Goal: Navigation & Orientation: Find specific page/section

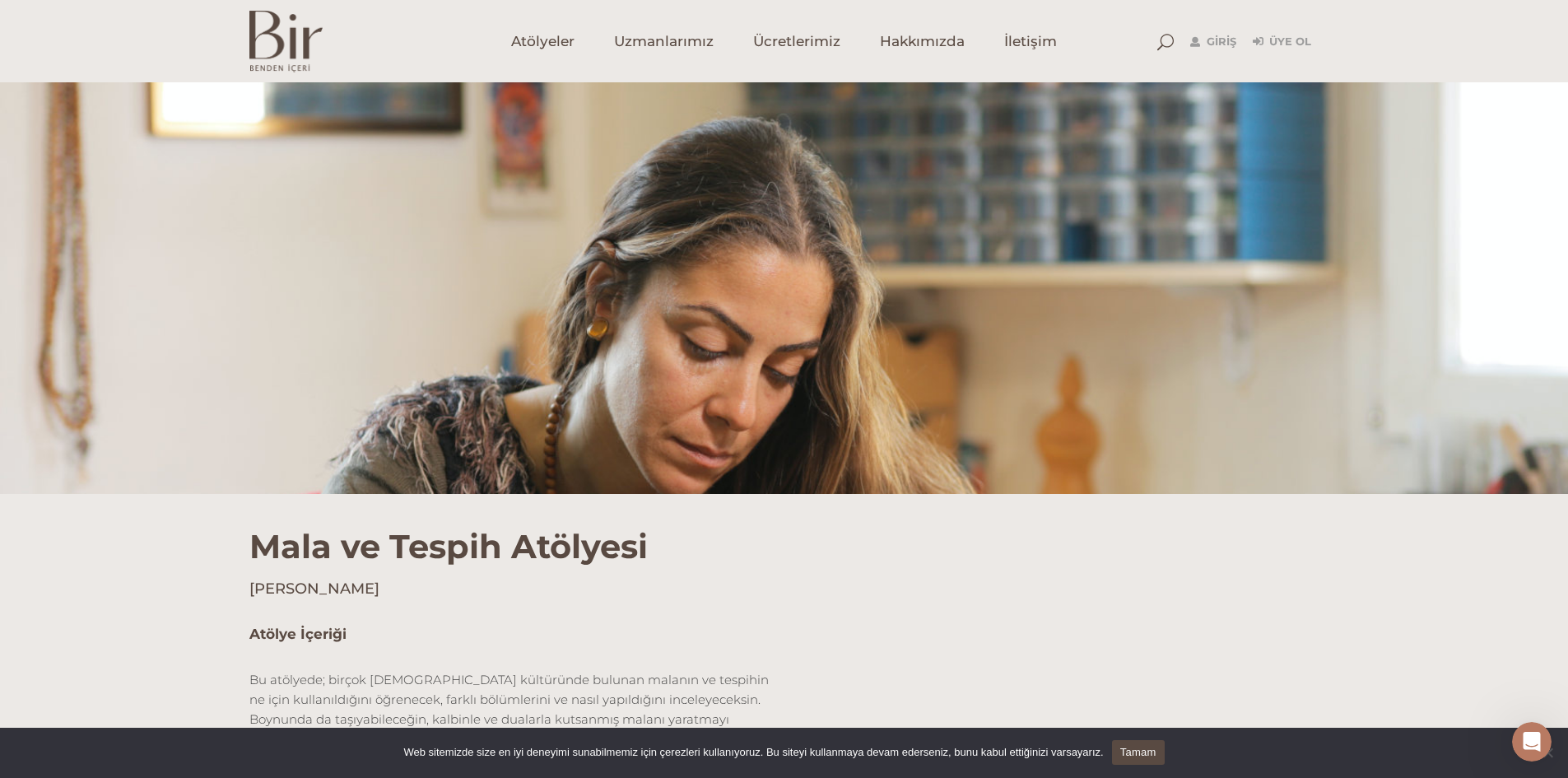
scroll to position [330, 0]
drag, startPoint x: 246, startPoint y: 218, endPoint x: 650, endPoint y: 244, distance: 404.8
click at [650, 494] on div "Mala ve Tespih Atölyesi Divya Ezgi Bozantı" at bounding box center [785, 546] width 1095 height 105
click at [584, 624] on div "Atölye İçeriği Bu atölyede; birçok dinin kültüründe bulunan malanın ve tespihin…" at bounding box center [510, 686] width 522 height 125
click at [563, 45] on span "Atölyeler" at bounding box center [543, 41] width 64 height 19
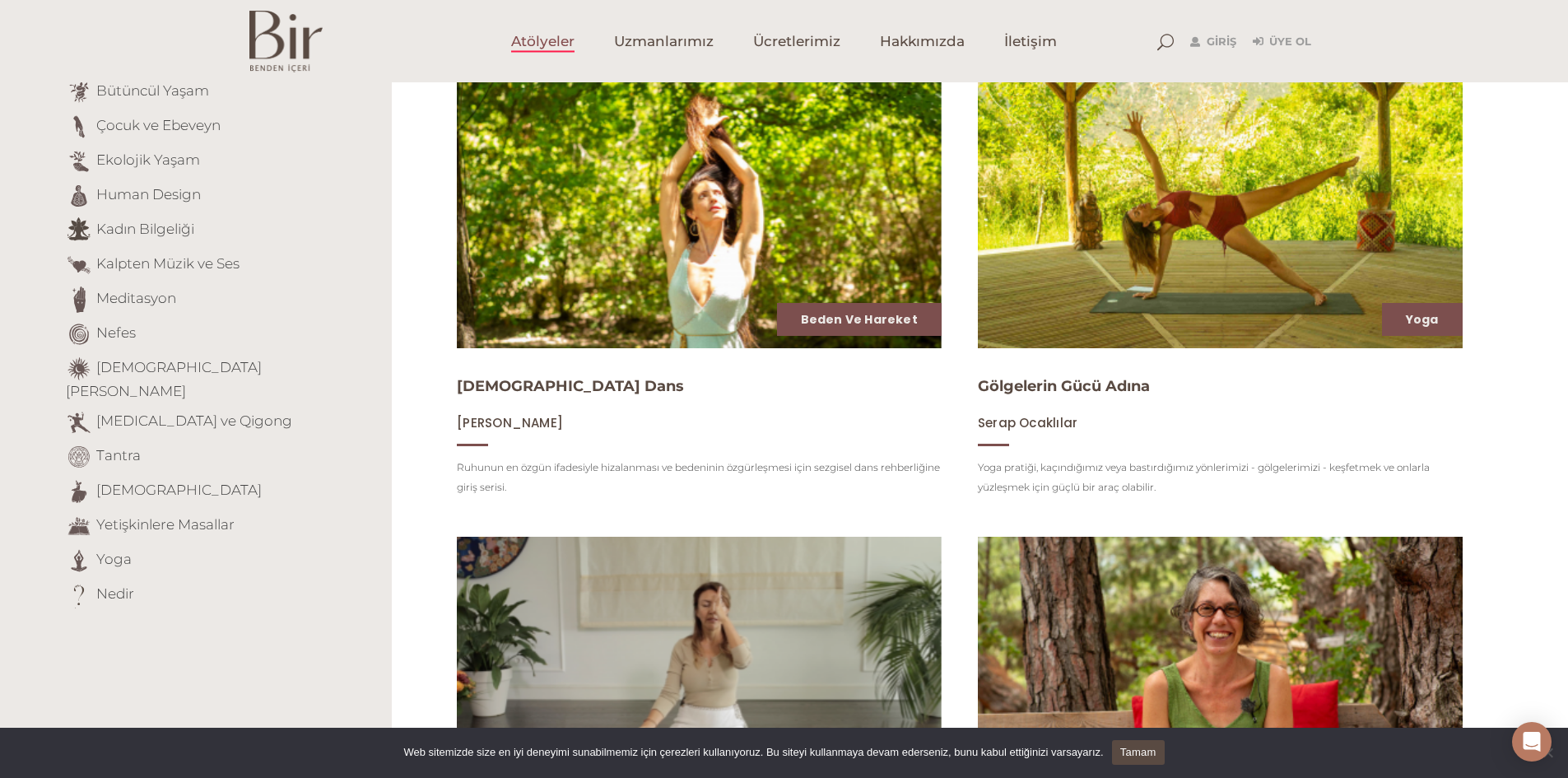
scroll to position [209, 0]
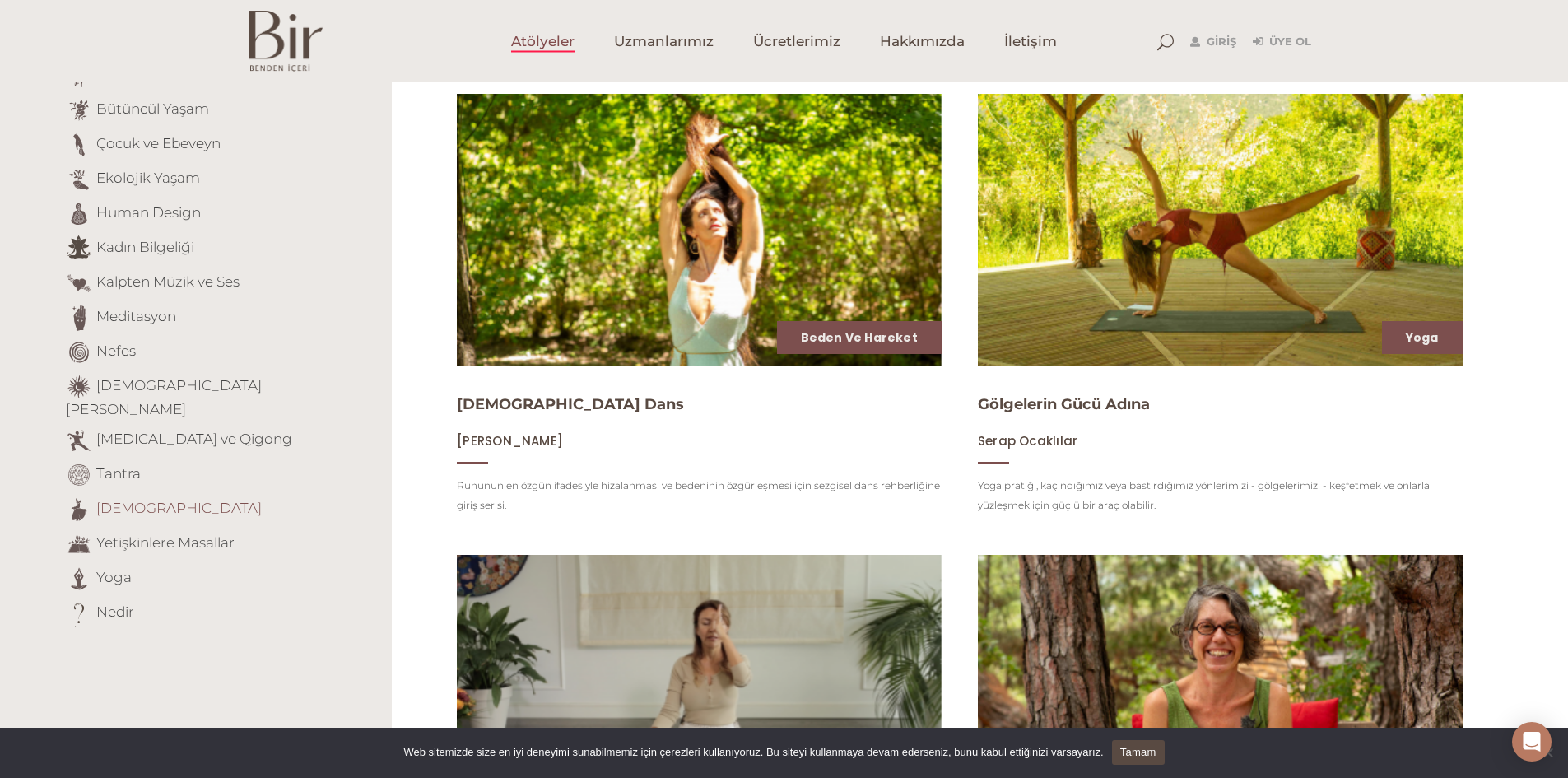
click at [117, 500] on link "[DEMOGRAPHIC_DATA]" at bounding box center [179, 508] width 165 height 16
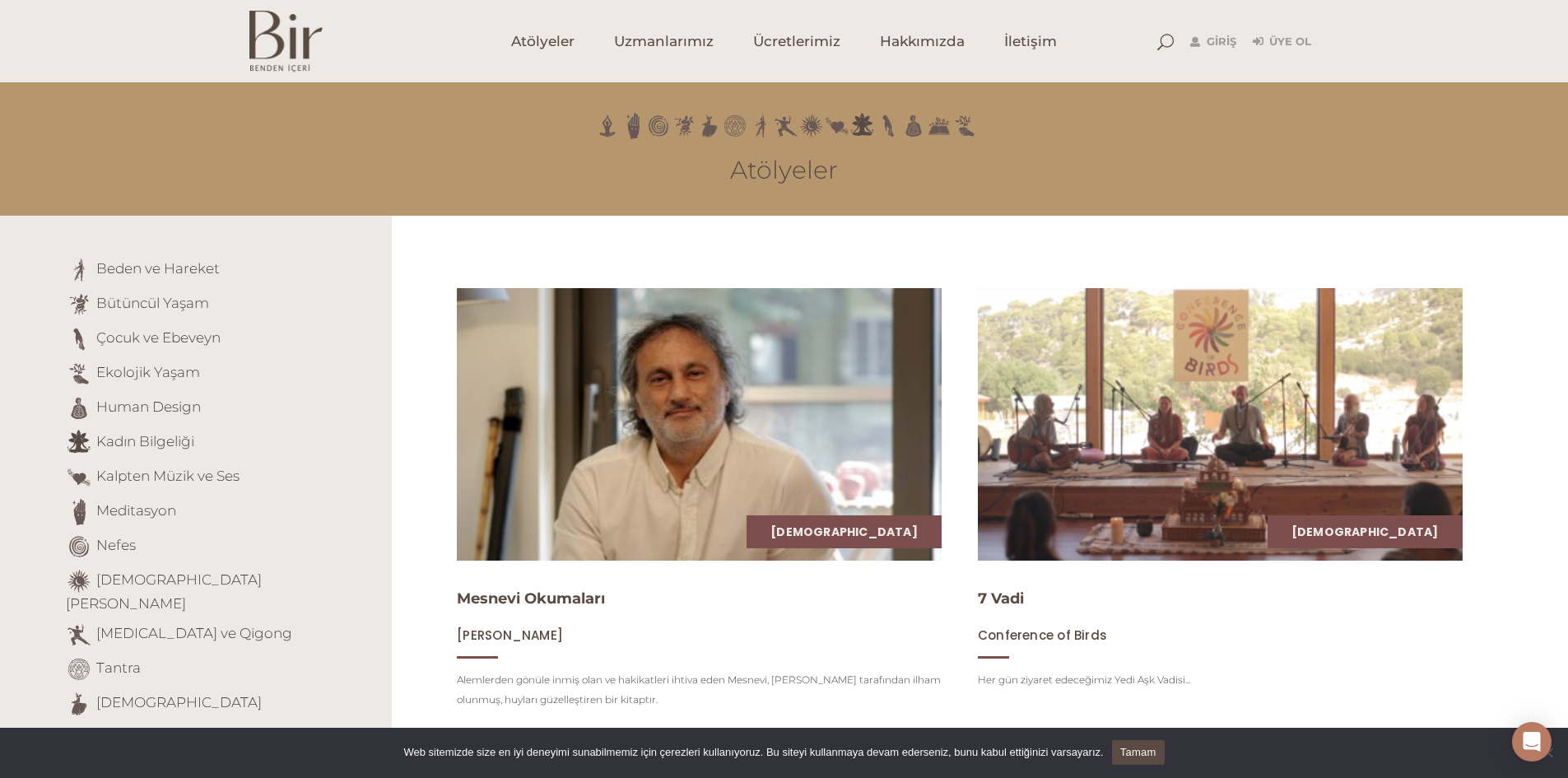
scroll to position [4, 0]
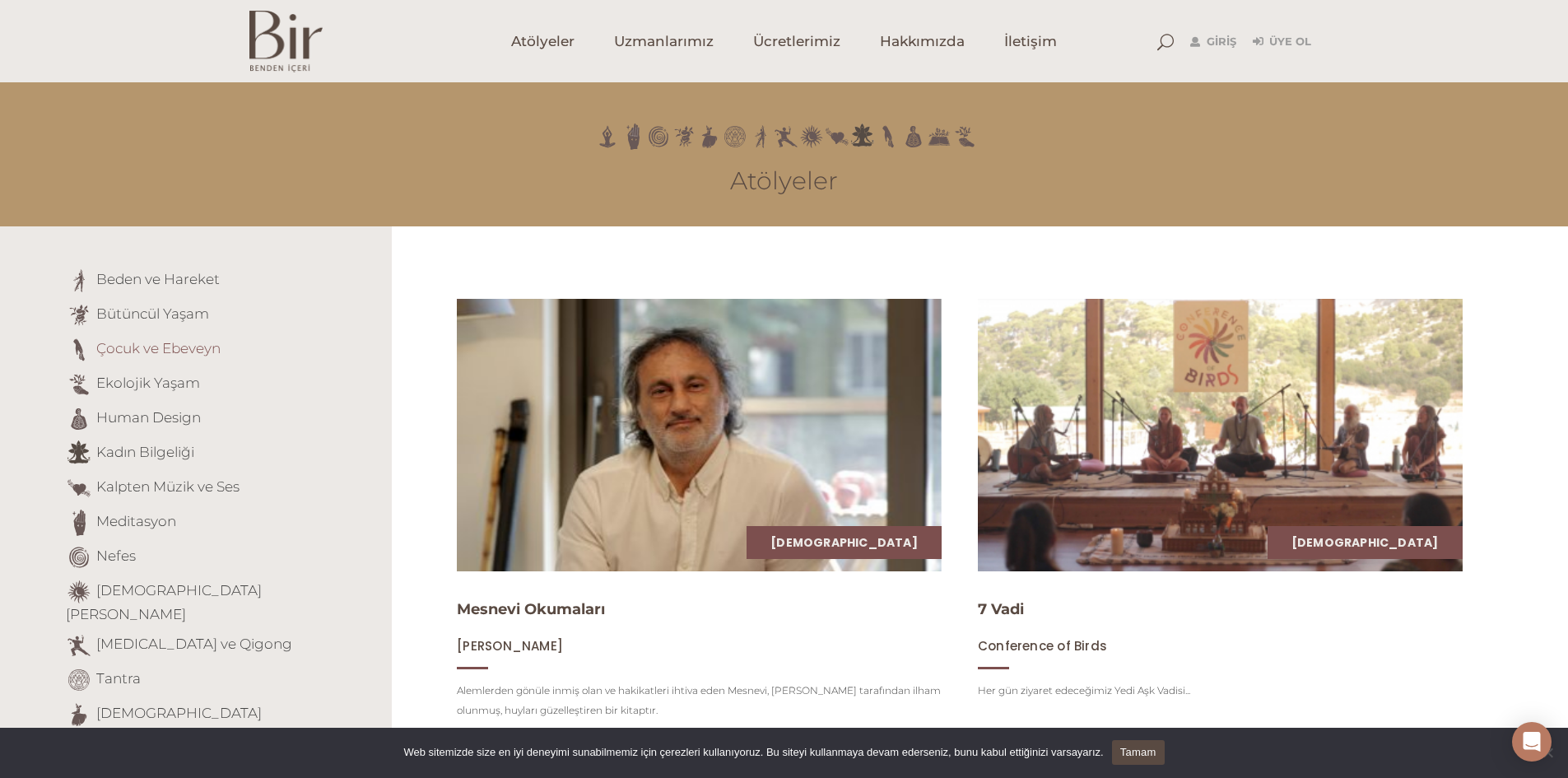
click at [147, 351] on link "Çocuk ve Ebeveyn" at bounding box center [158, 348] width 124 height 16
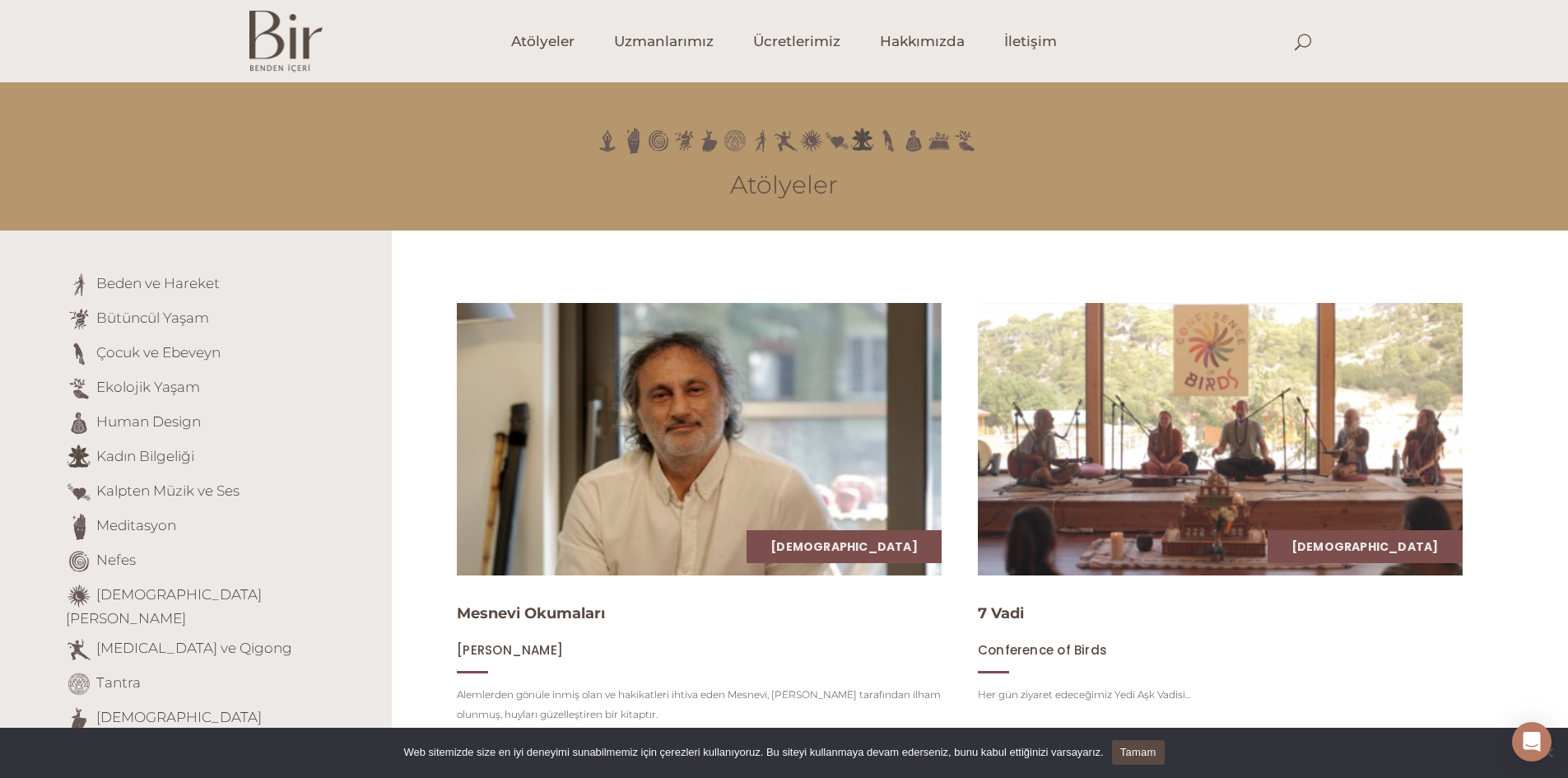
scroll to position [4, 0]
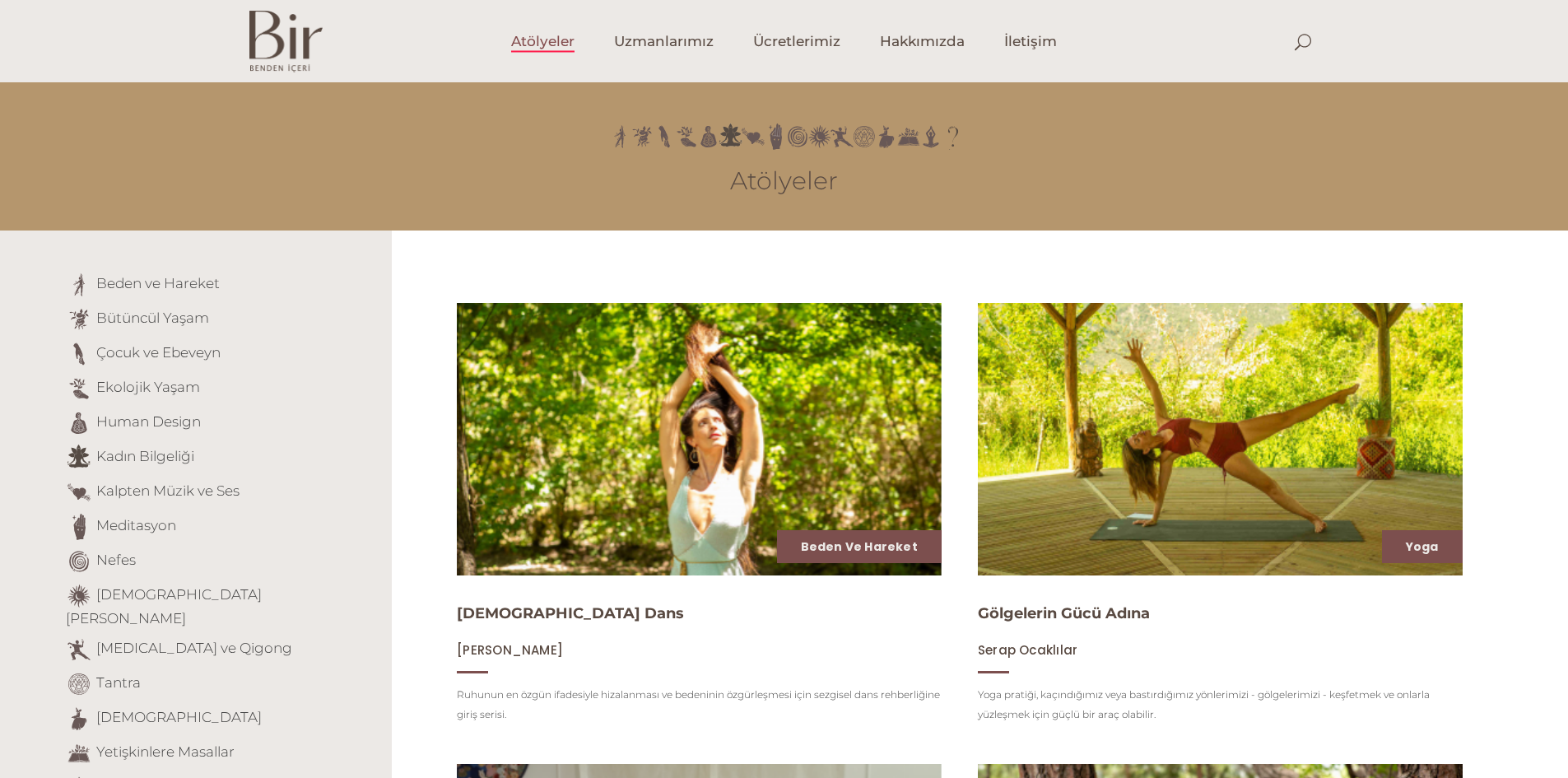
scroll to position [209, 0]
